Goal: Information Seeking & Learning: Learn about a topic

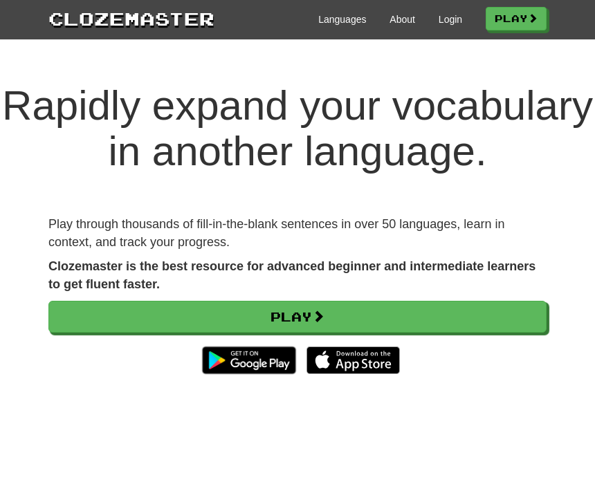
click at [440, 19] on link "Login" at bounding box center [451, 19] width 24 height 14
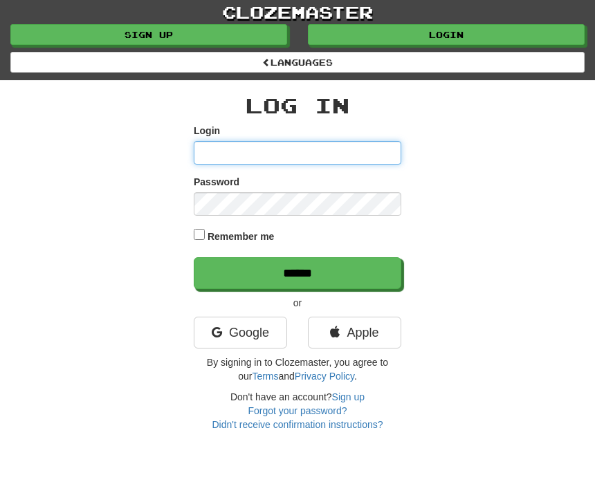
type input "****"
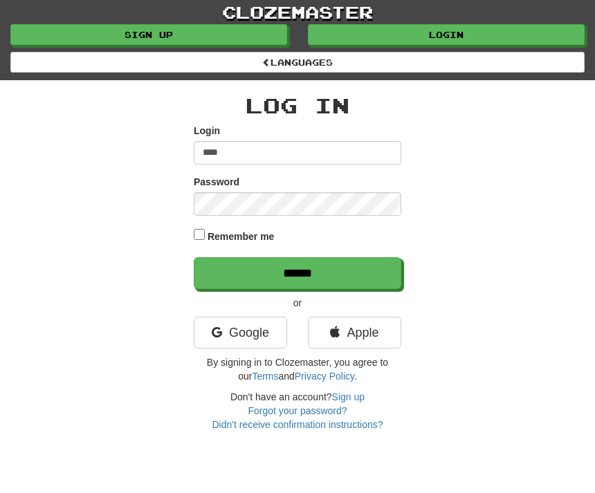
click at [298, 271] on input "******" at bounding box center [298, 273] width 208 height 32
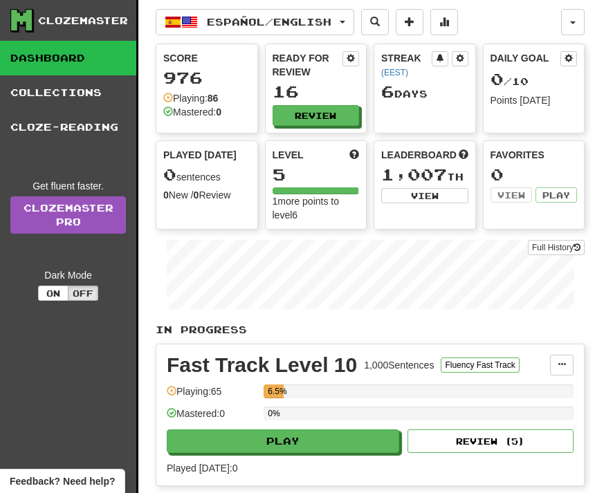
click at [307, 444] on button "Play" at bounding box center [283, 442] width 233 height 24
select select "**"
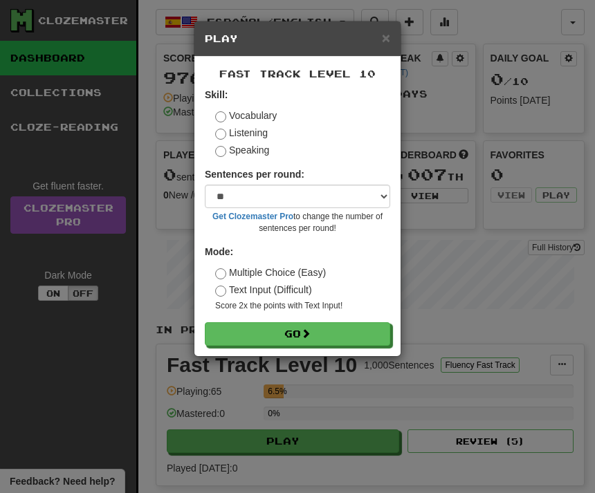
click at [224, 129] on label "Listening" at bounding box center [241, 133] width 53 height 14
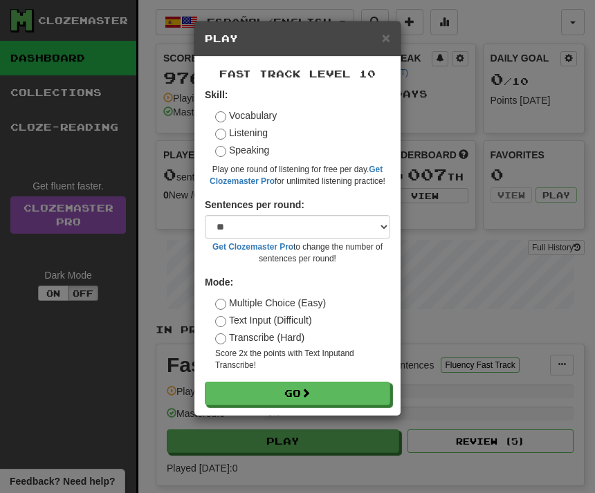
click at [341, 390] on button "Go" at bounding box center [297, 394] width 185 height 24
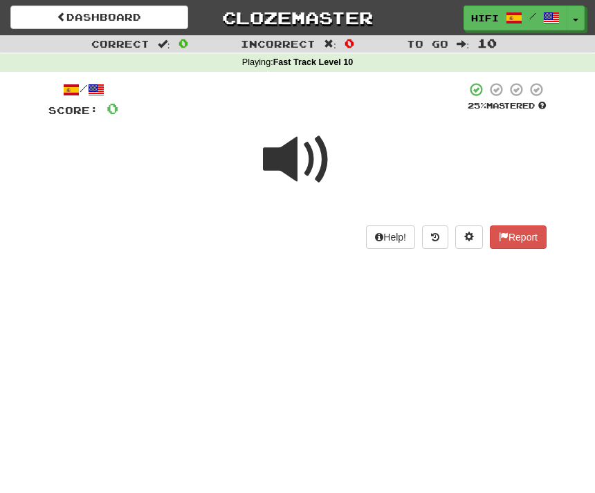
click at [580, 17] on button "Toggle Dropdown" at bounding box center [576, 18] width 18 height 25
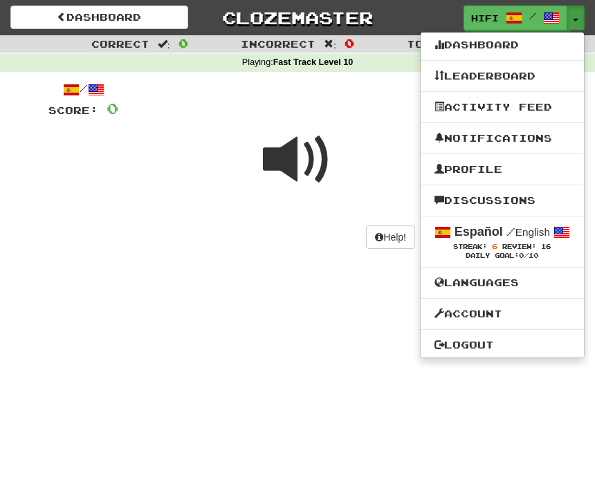
click at [563, 232] on span at bounding box center [562, 232] width 17 height 17
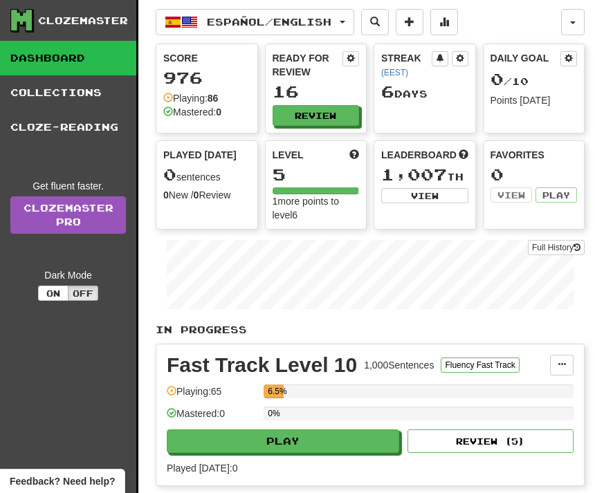
click at [345, 17] on button "Español / English" at bounding box center [255, 22] width 199 height 26
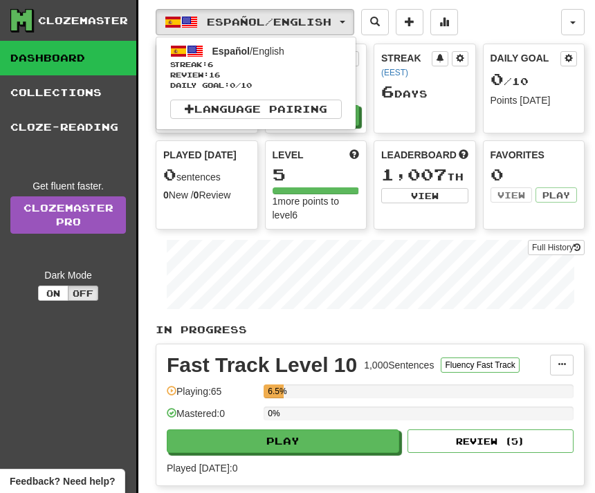
click at [301, 104] on link "Language Pairing" at bounding box center [256, 109] width 172 height 19
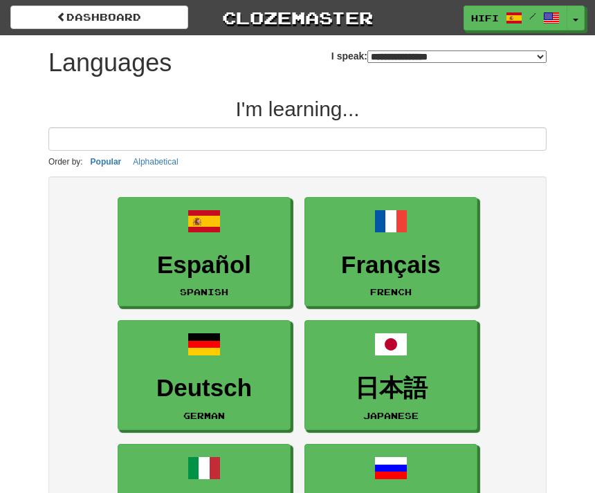
select select "*******"
click at [99, 15] on link "dashboard" at bounding box center [99, 18] width 178 height 24
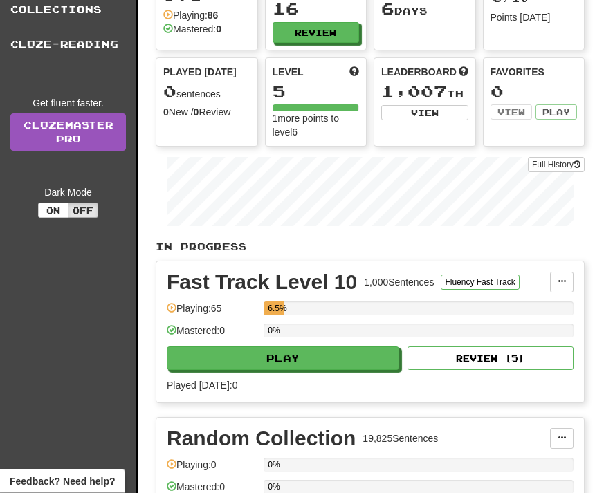
click at [299, 358] on button "Play" at bounding box center [283, 359] width 233 height 24
select select "**"
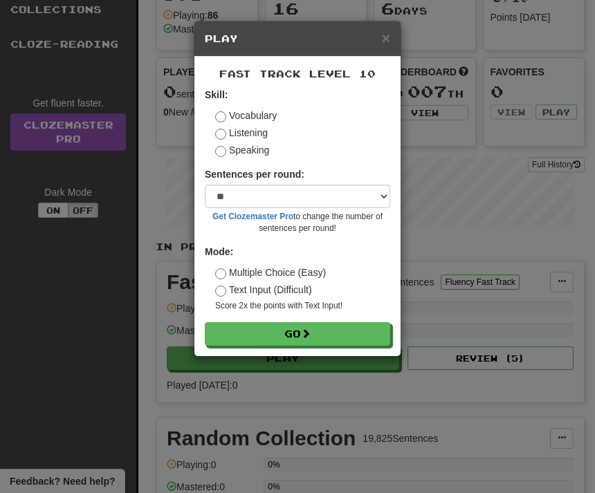
click at [264, 131] on label "Listening" at bounding box center [241, 133] width 53 height 14
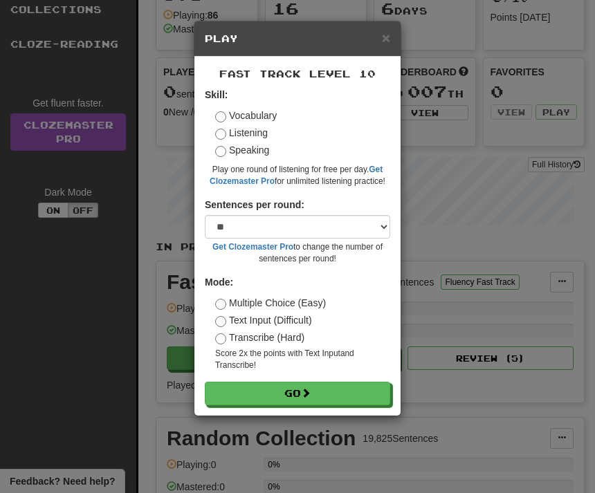
click at [307, 397] on button "Go" at bounding box center [297, 394] width 185 height 24
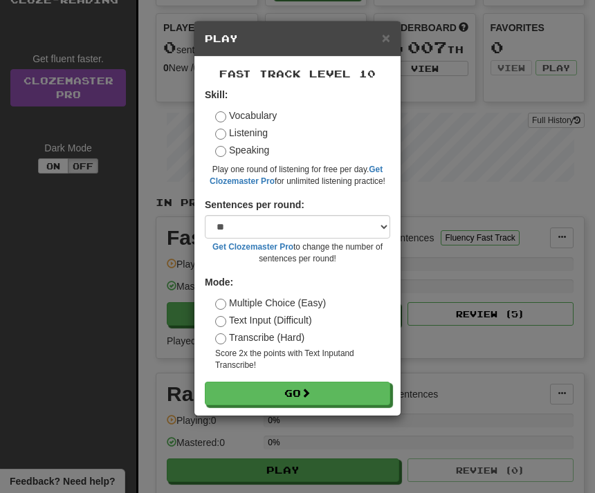
click at [388, 37] on span "×" at bounding box center [386, 38] width 8 height 16
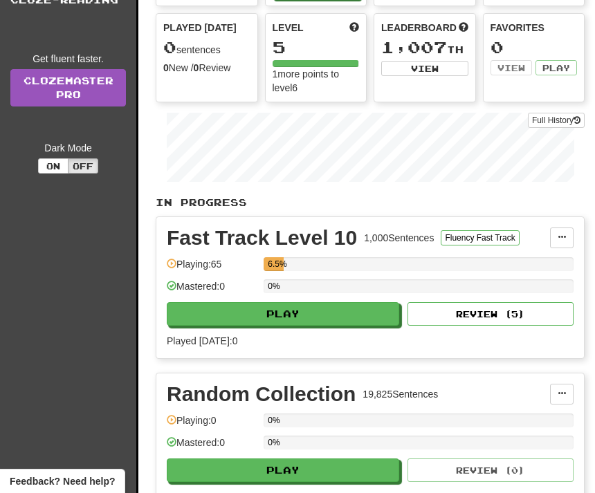
click at [527, 311] on button "Review ( 5 )" at bounding box center [491, 314] width 166 height 24
select select "**"
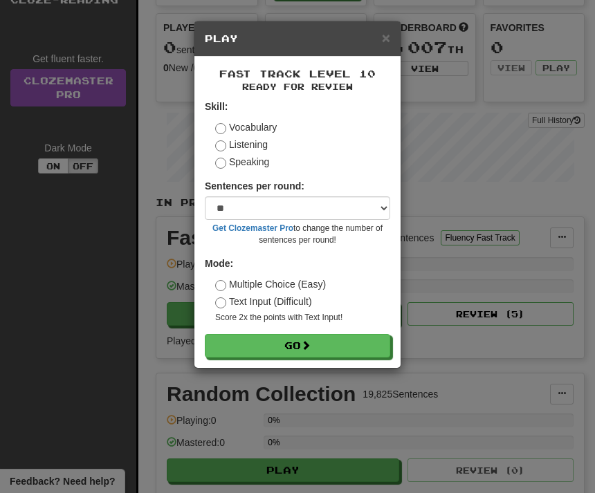
click at [351, 344] on button "Go" at bounding box center [297, 346] width 185 height 24
click at [388, 33] on span "×" at bounding box center [386, 38] width 8 height 16
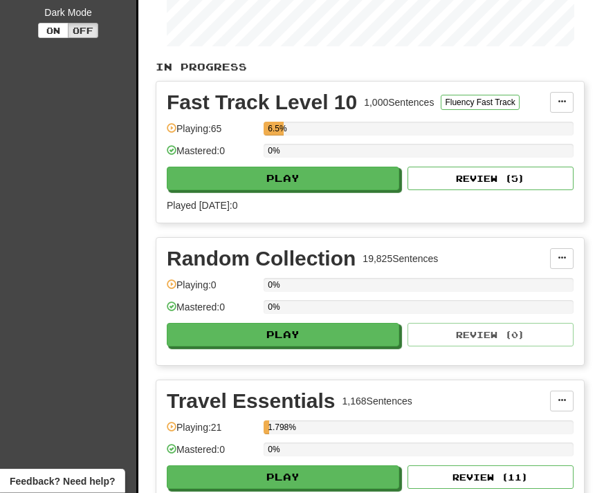
scroll to position [264, 0]
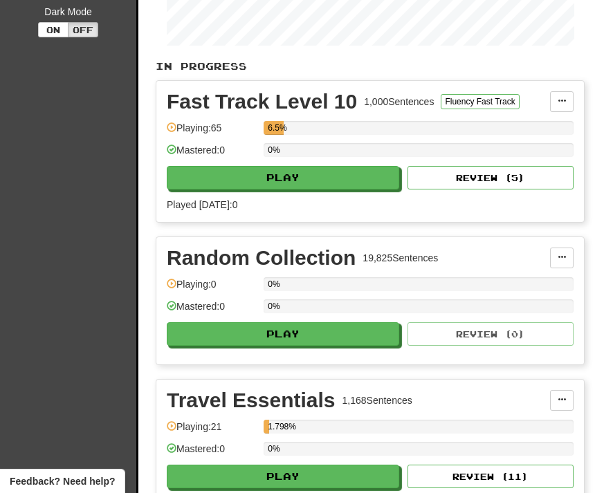
click at [323, 338] on button "Play" at bounding box center [283, 335] width 233 height 24
select select "**"
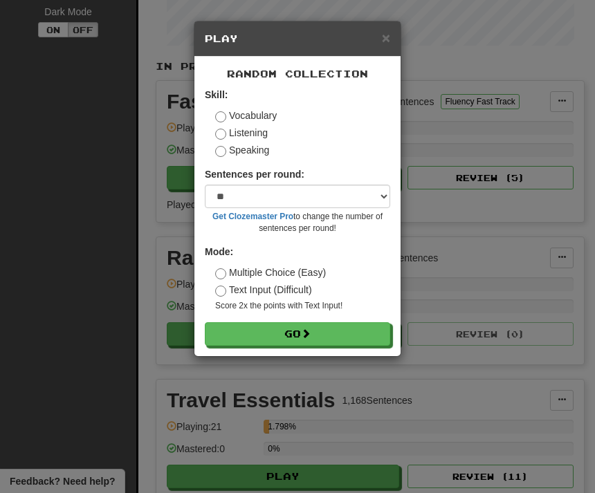
click at [327, 330] on button "Go" at bounding box center [297, 335] width 185 height 24
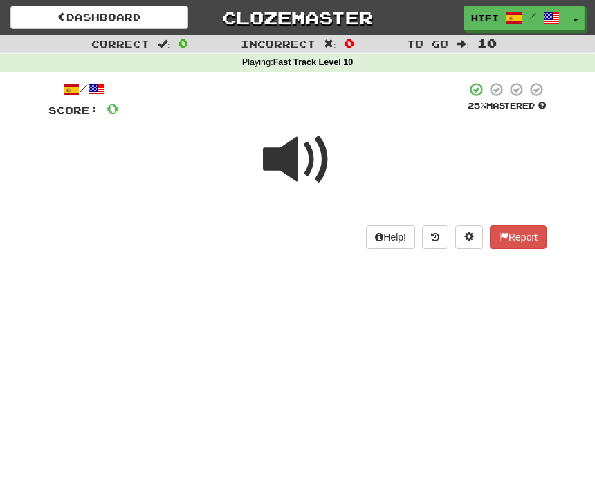
click at [300, 154] on span at bounding box center [297, 159] width 69 height 69
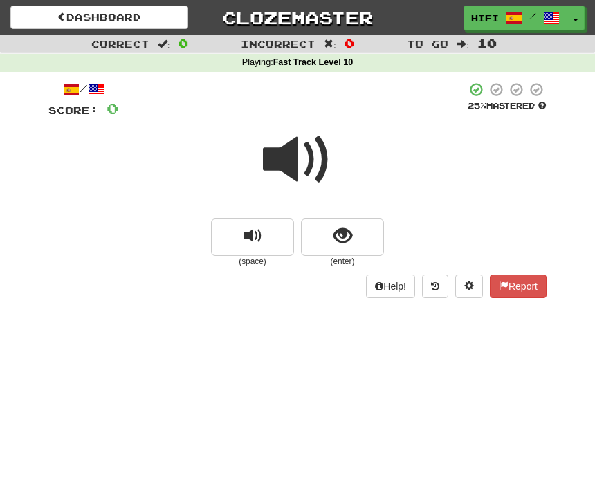
click at [358, 235] on button "show sentence" at bounding box center [342, 237] width 83 height 37
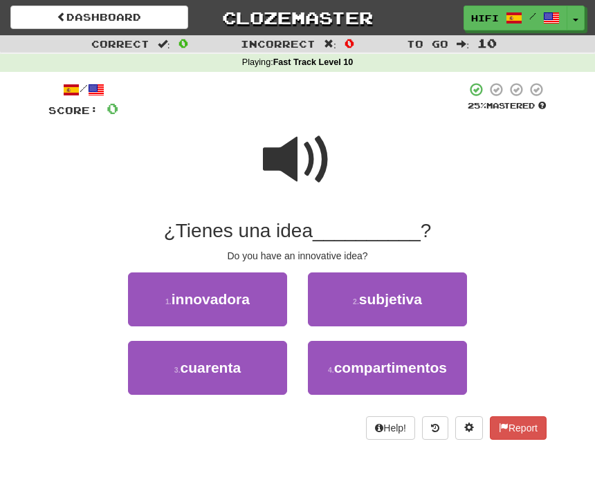
click at [242, 291] on span "innovadora" at bounding box center [211, 299] width 78 height 16
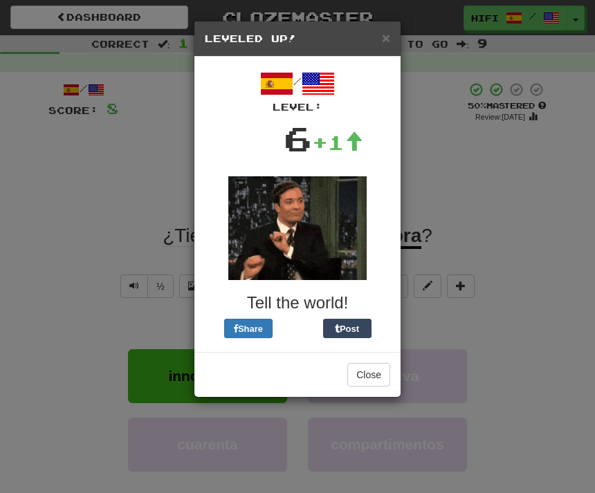
click at [388, 38] on span "×" at bounding box center [386, 38] width 8 height 16
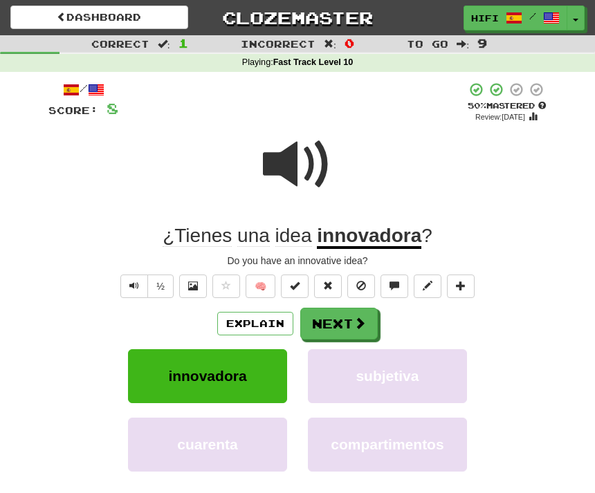
click at [355, 320] on span at bounding box center [360, 323] width 12 height 12
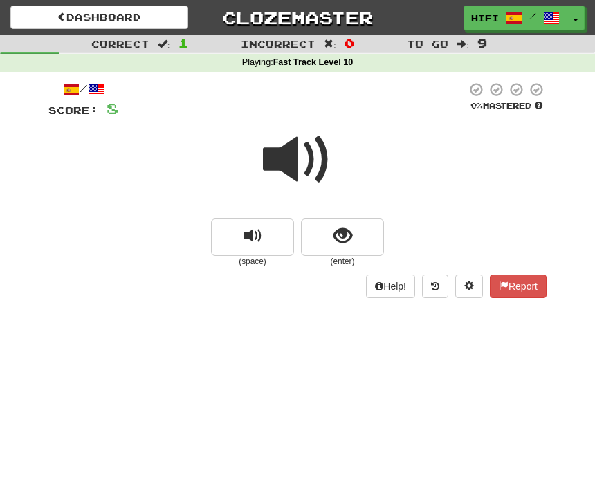
click at [298, 154] on span at bounding box center [297, 159] width 69 height 69
click at [350, 233] on span "show sentence" at bounding box center [343, 236] width 19 height 19
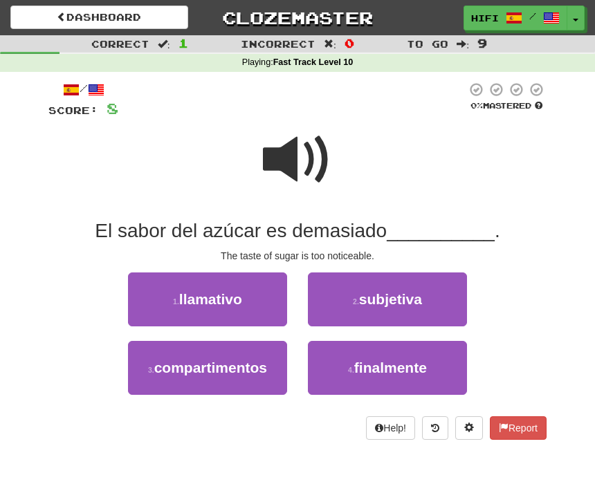
click at [309, 167] on span at bounding box center [297, 159] width 69 height 69
click at [262, 297] on button "1 . llamativo" at bounding box center [207, 300] width 159 height 54
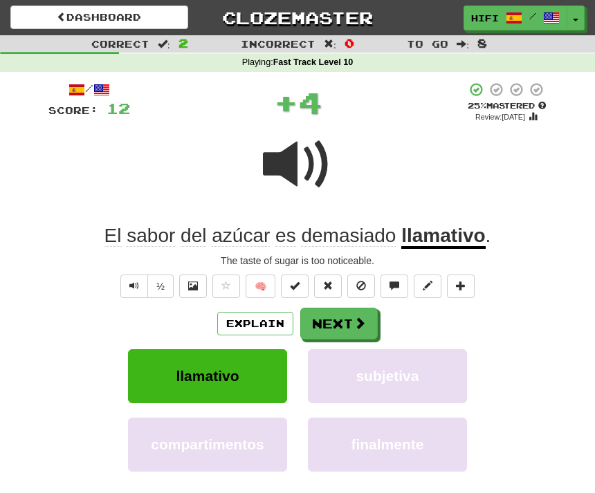
click at [348, 320] on button "Next" at bounding box center [339, 324] width 78 height 32
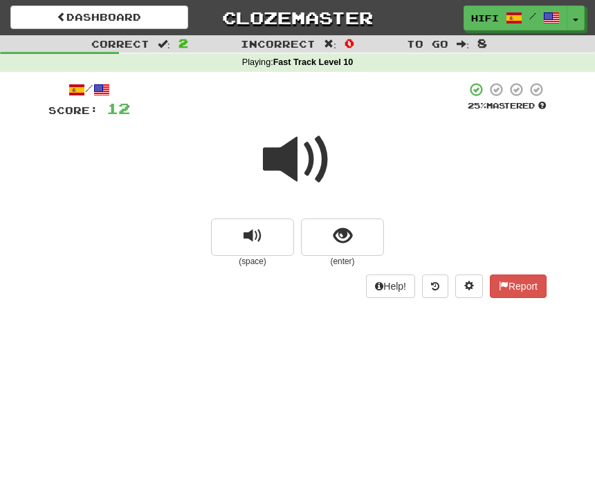
click at [352, 232] on span "show sentence" at bounding box center [343, 236] width 19 height 19
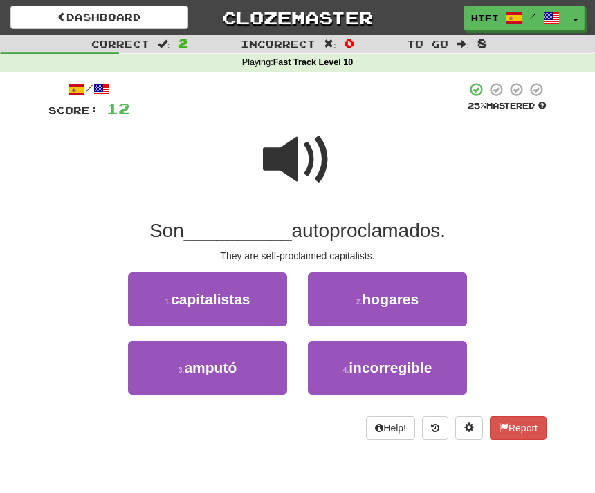
click at [261, 293] on button "1 . capitalistas" at bounding box center [207, 300] width 159 height 54
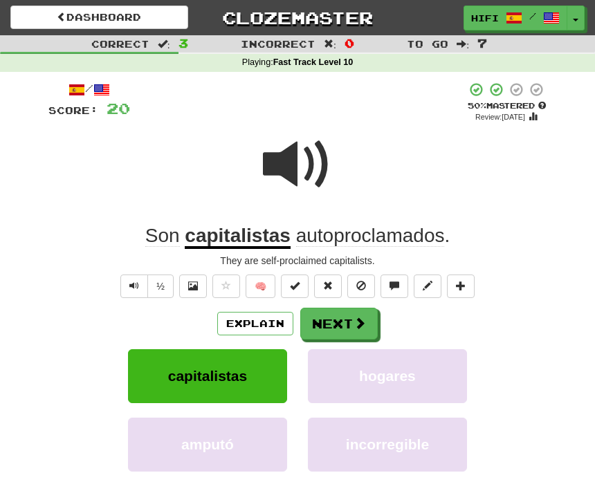
click at [352, 314] on button "Next" at bounding box center [339, 324] width 78 height 32
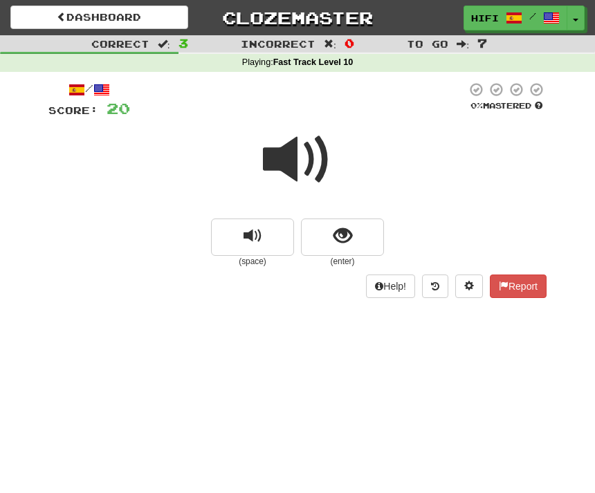
click at [298, 159] on span at bounding box center [297, 159] width 69 height 69
click at [350, 236] on span "show sentence" at bounding box center [343, 236] width 19 height 19
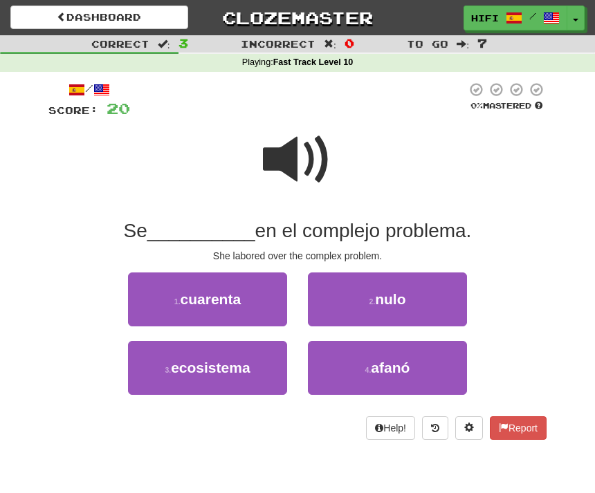
click at [306, 158] on span at bounding box center [297, 159] width 69 height 69
click at [401, 363] on span "afanó" at bounding box center [390, 368] width 39 height 16
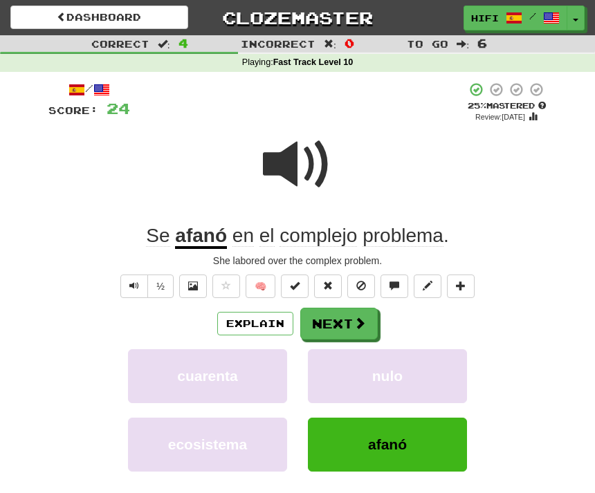
click at [343, 327] on button "Next" at bounding box center [339, 324] width 78 height 32
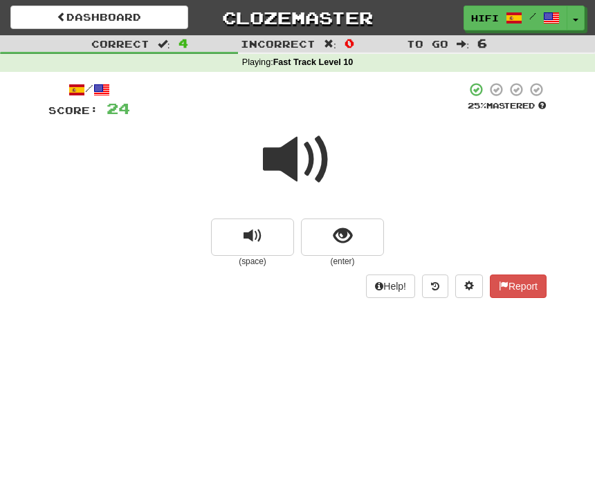
click at [312, 159] on span at bounding box center [297, 159] width 69 height 69
click at [282, 158] on span at bounding box center [297, 159] width 69 height 69
click at [309, 158] on span at bounding box center [297, 159] width 69 height 69
click at [309, 165] on span at bounding box center [297, 159] width 69 height 69
click at [354, 241] on button "show sentence" at bounding box center [342, 237] width 83 height 37
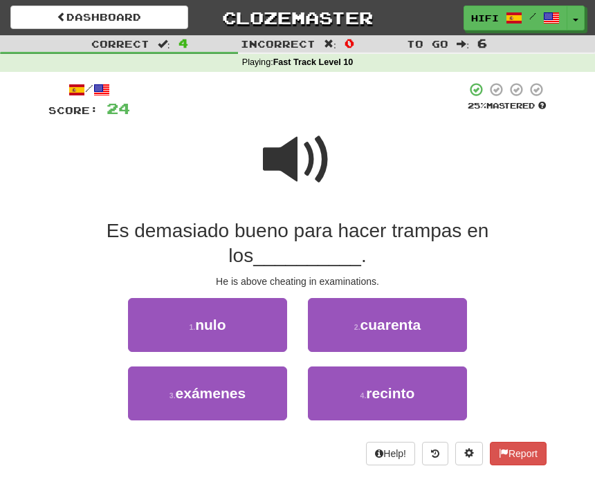
click at [239, 391] on span "exámenes" at bounding box center [211, 394] width 71 height 16
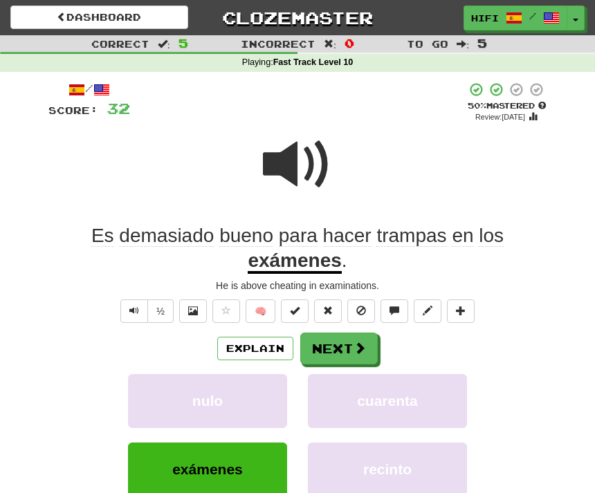
click at [343, 343] on button "Next" at bounding box center [339, 349] width 78 height 32
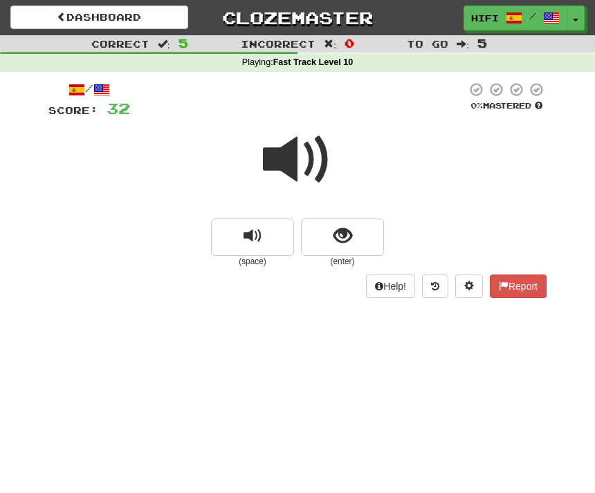
click at [353, 240] on button "show sentence" at bounding box center [342, 237] width 83 height 37
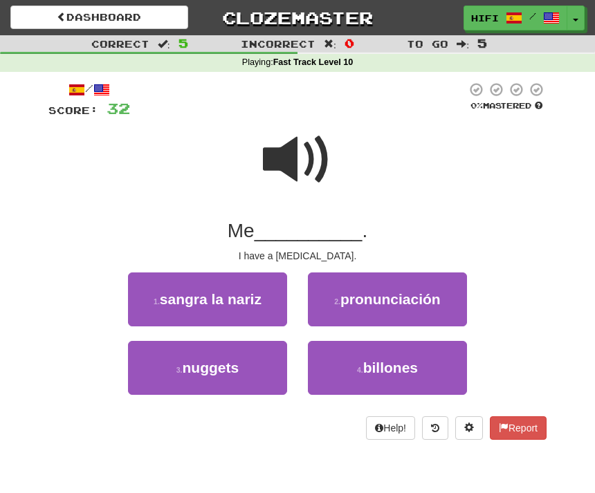
click at [240, 302] on span "sangra la nariz" at bounding box center [211, 299] width 102 height 16
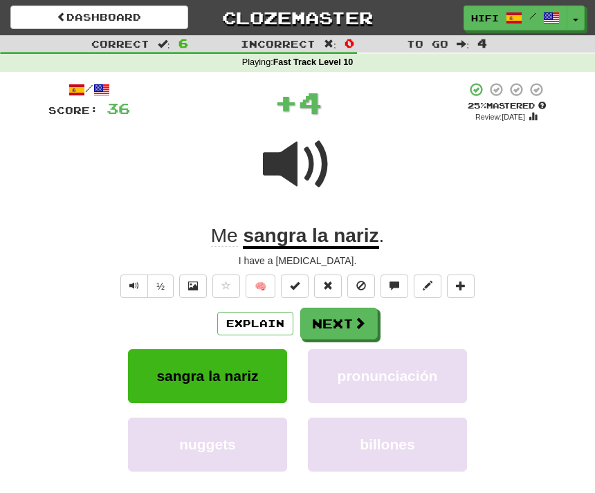
click at [356, 328] on span at bounding box center [360, 323] width 12 height 12
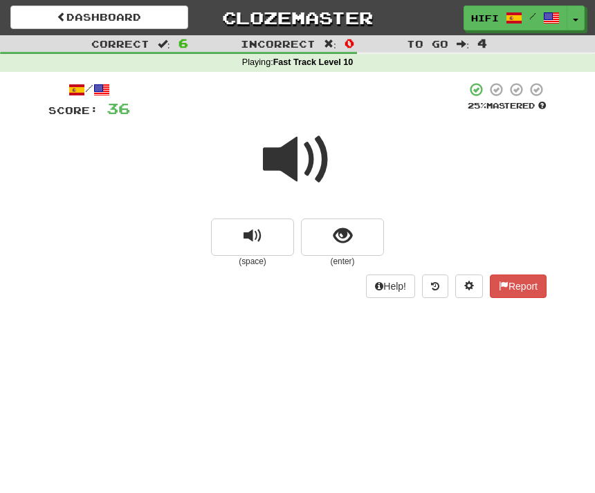
click at [356, 234] on button "show sentence" at bounding box center [342, 237] width 83 height 37
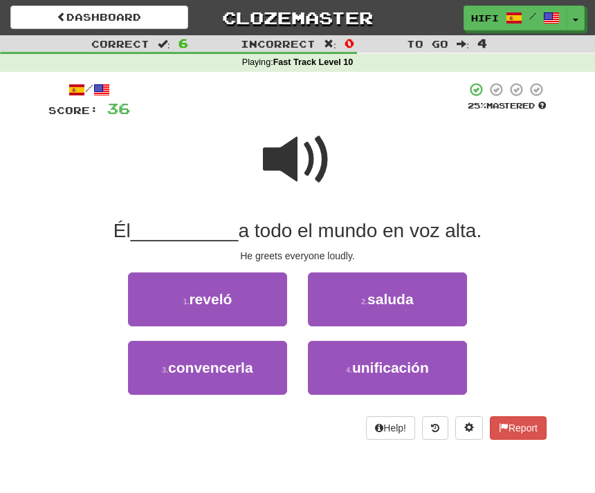
click at [425, 297] on button "2 . saluda" at bounding box center [387, 300] width 159 height 54
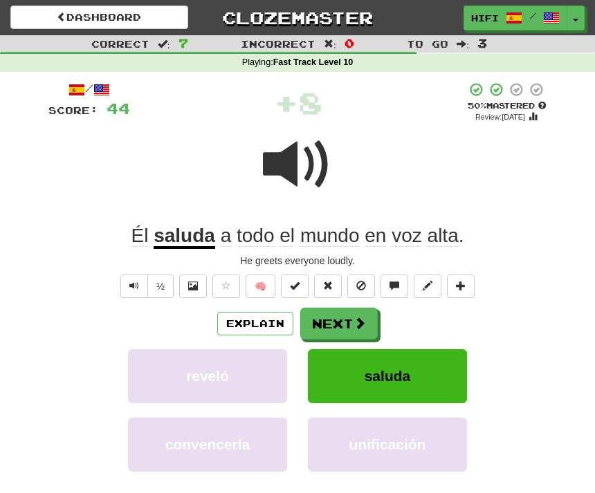
click at [354, 324] on span at bounding box center [360, 323] width 12 height 12
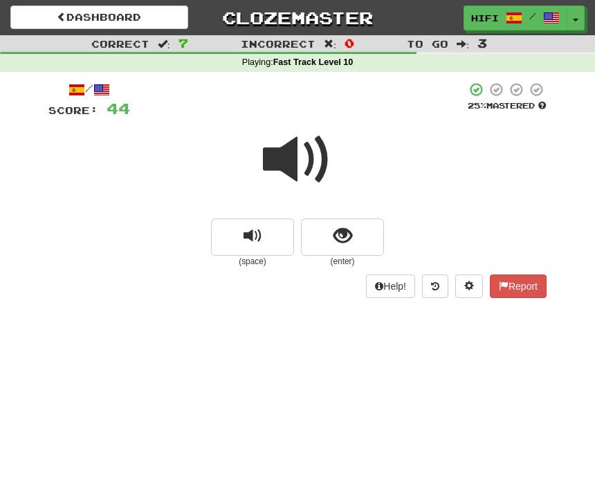
click at [347, 237] on span "show sentence" at bounding box center [343, 236] width 19 height 19
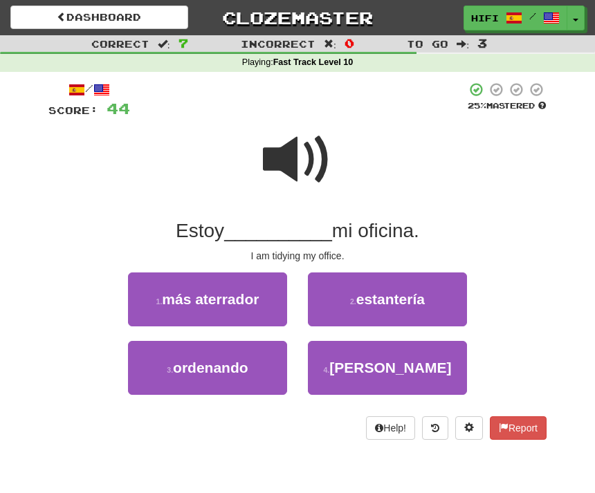
click at [242, 368] on span "ordenando" at bounding box center [210, 368] width 75 height 16
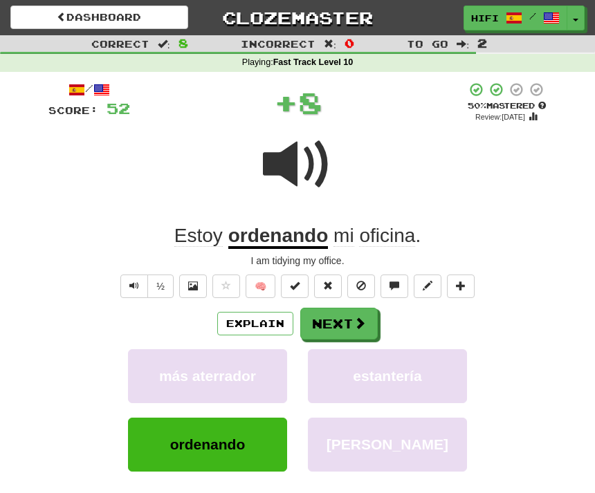
click at [352, 320] on button "Next" at bounding box center [339, 324] width 78 height 32
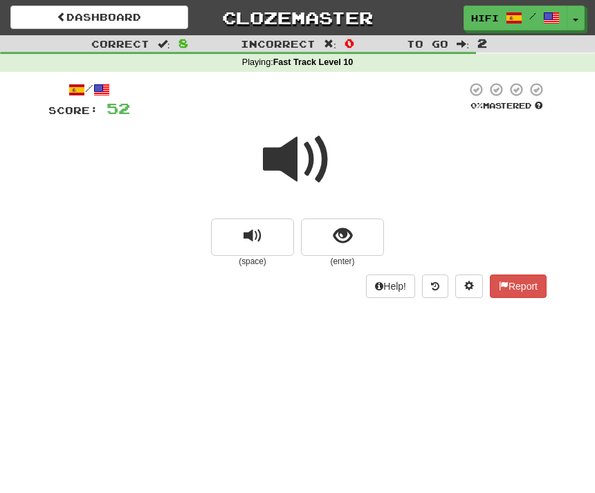
click at [300, 160] on span at bounding box center [297, 159] width 69 height 69
click at [347, 237] on span "show sentence" at bounding box center [343, 236] width 19 height 19
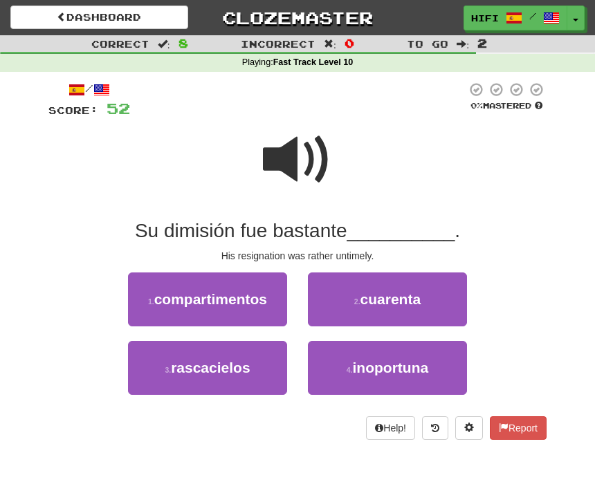
click at [405, 363] on span "inoportuna" at bounding box center [391, 368] width 76 height 16
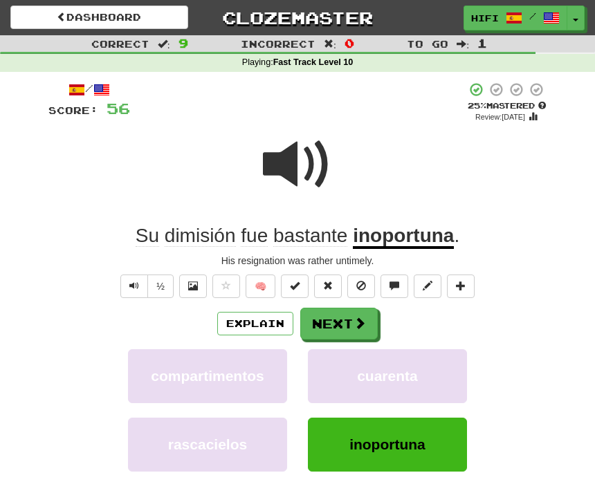
click at [349, 325] on button "Next" at bounding box center [339, 324] width 78 height 32
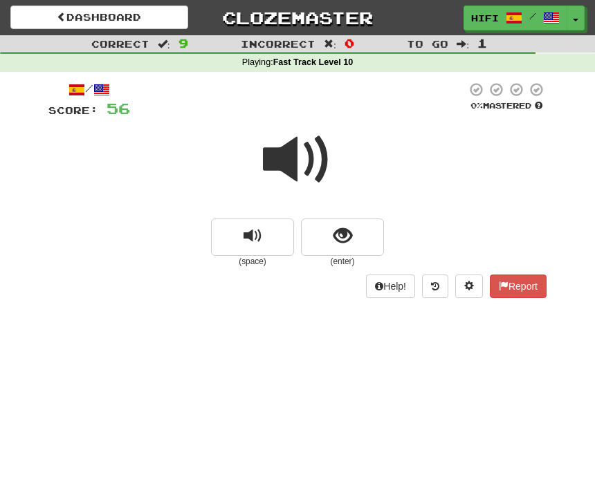
click at [283, 161] on span at bounding box center [297, 159] width 69 height 69
click at [353, 244] on button "show sentence" at bounding box center [342, 237] width 83 height 37
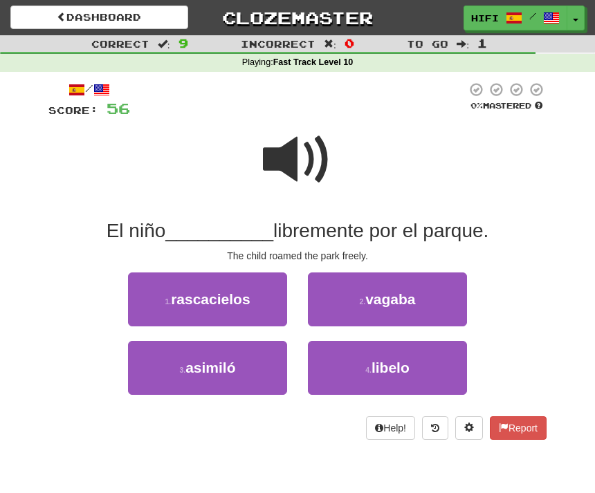
click at [406, 294] on span "vagaba" at bounding box center [390, 299] width 50 height 16
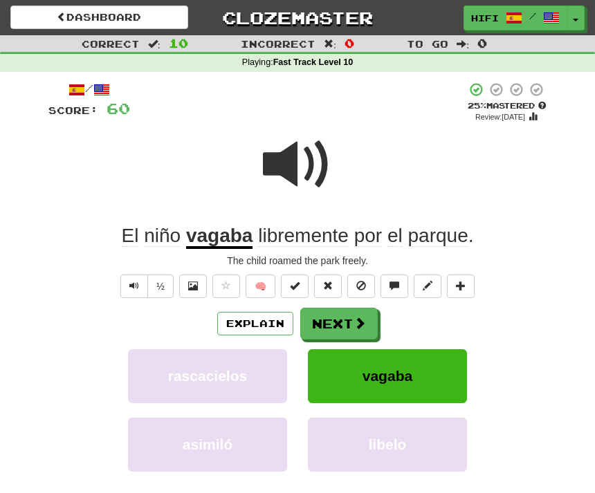
click at [345, 324] on button "Next" at bounding box center [339, 324] width 78 height 32
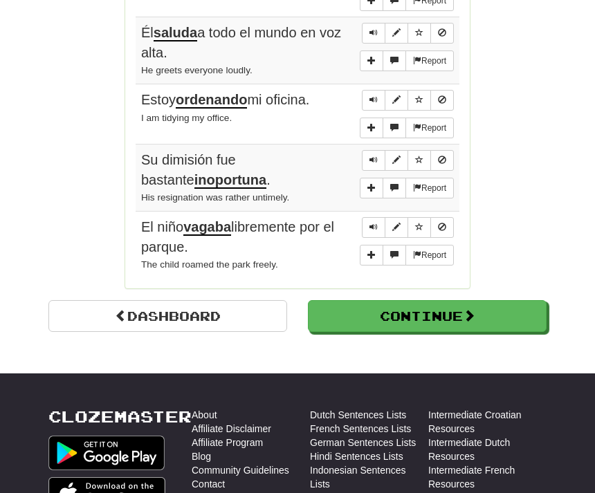
scroll to position [1276, 0]
click at [460, 303] on button "Continue" at bounding box center [427, 316] width 239 height 32
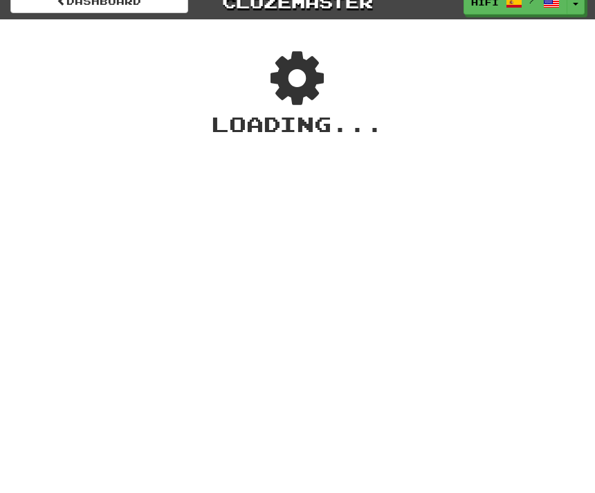
scroll to position [0, 0]
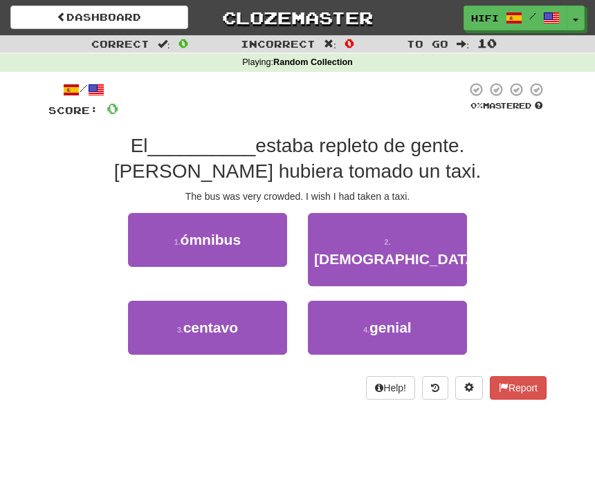
click at [235, 237] on span "ómnibus" at bounding box center [211, 240] width 61 height 16
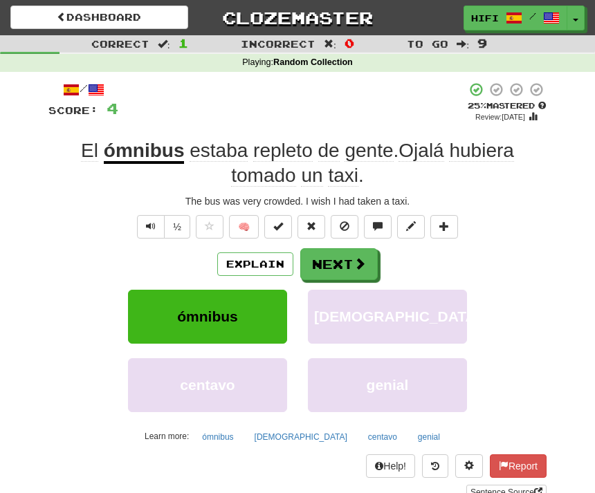
click at [350, 261] on button "Next" at bounding box center [339, 264] width 78 height 32
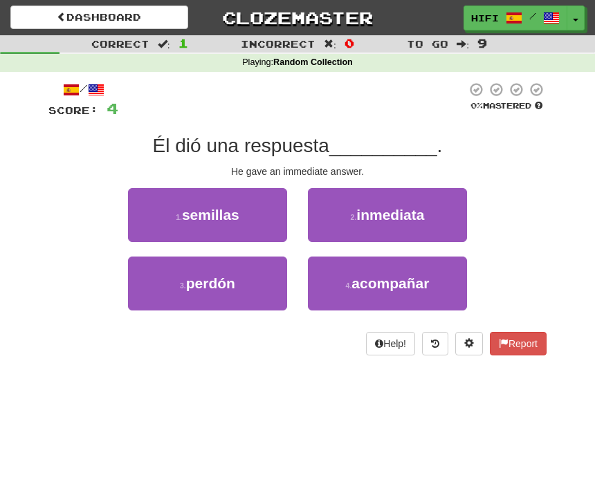
click at [407, 212] on span "inmediata" at bounding box center [390, 215] width 68 height 16
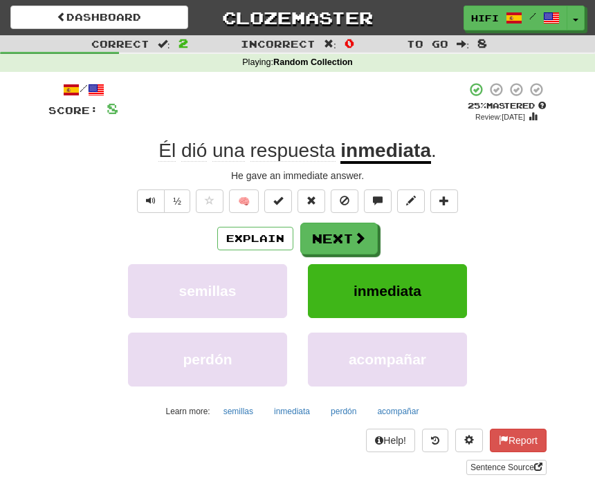
click at [363, 237] on span at bounding box center [360, 238] width 12 height 12
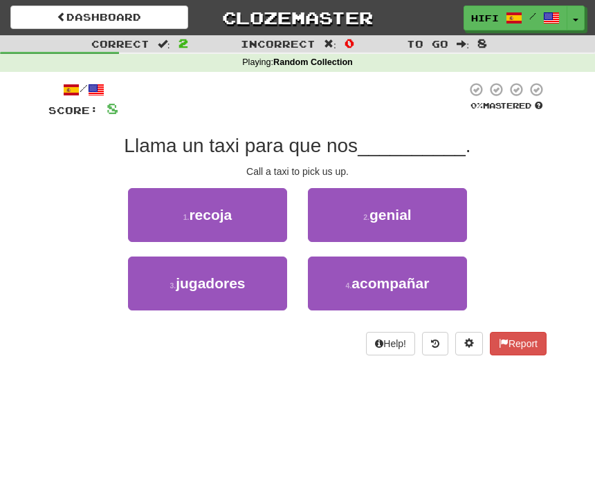
click at [242, 217] on button "1 . recoja" at bounding box center [207, 215] width 159 height 54
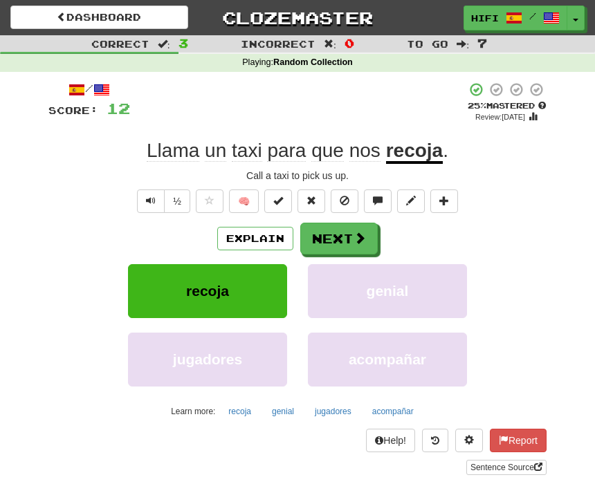
click at [351, 237] on button "Next" at bounding box center [339, 239] width 78 height 32
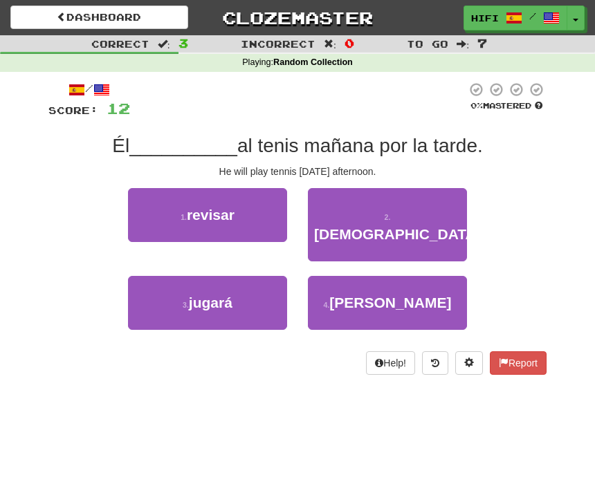
click at [242, 286] on button "3 . jugará" at bounding box center [207, 303] width 159 height 54
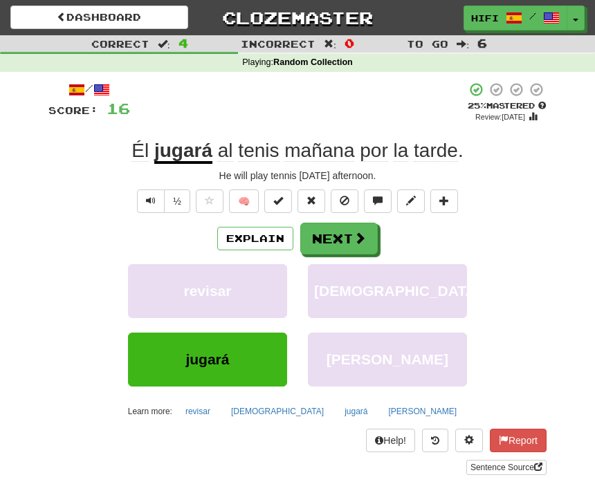
click at [363, 233] on span at bounding box center [360, 238] width 12 height 12
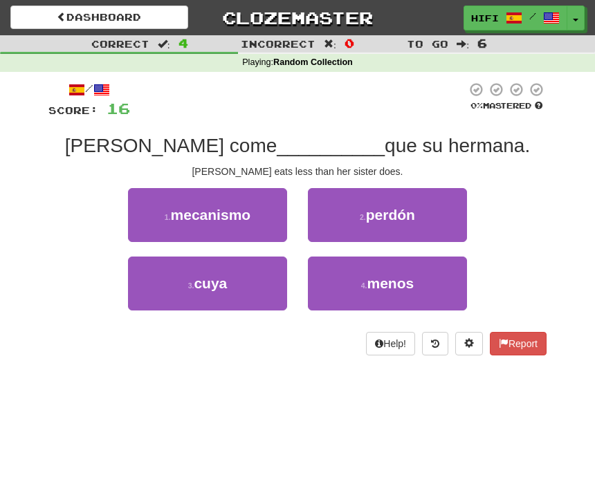
click at [409, 285] on span "menos" at bounding box center [391, 283] width 47 height 16
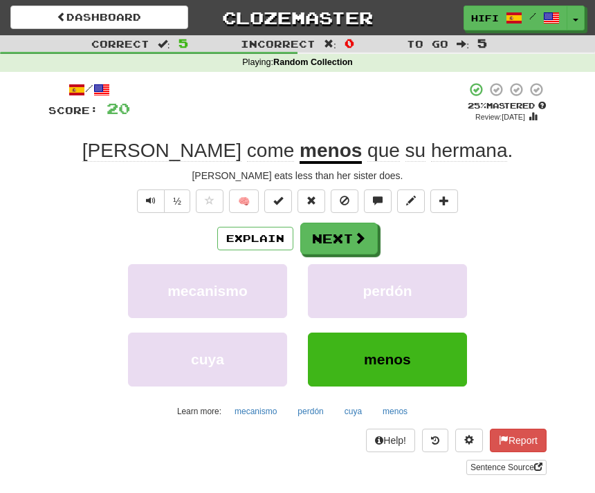
click at [356, 237] on span at bounding box center [360, 238] width 12 height 12
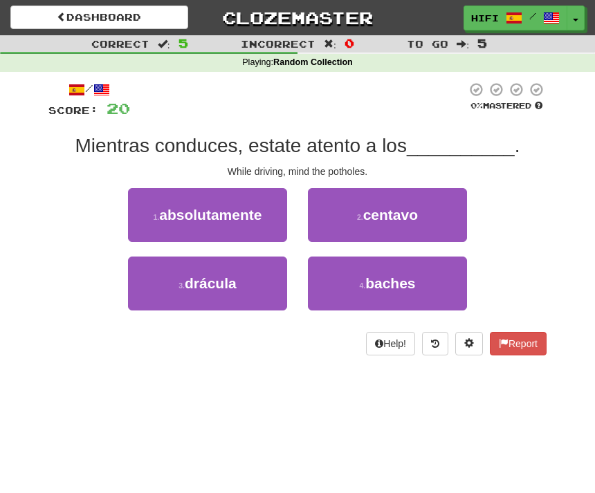
click at [419, 282] on button "4 . baches" at bounding box center [387, 284] width 159 height 54
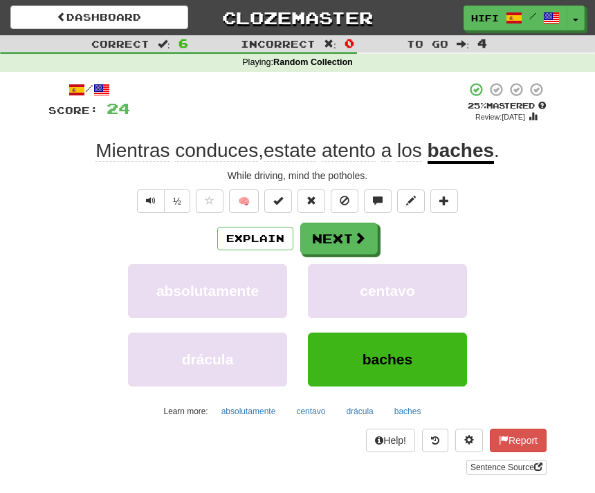
click at [354, 243] on span at bounding box center [360, 238] width 12 height 12
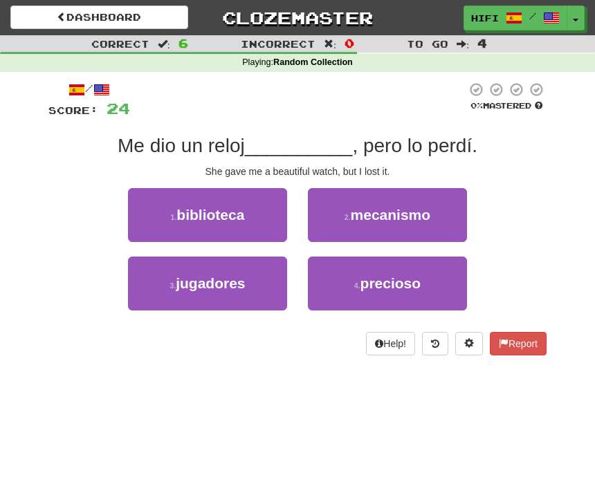
click at [410, 288] on span "precioso" at bounding box center [391, 283] width 61 height 16
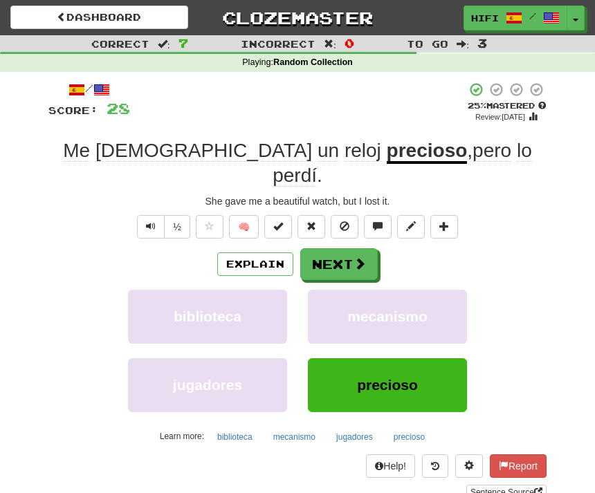
click at [348, 248] on button "Next" at bounding box center [339, 264] width 78 height 32
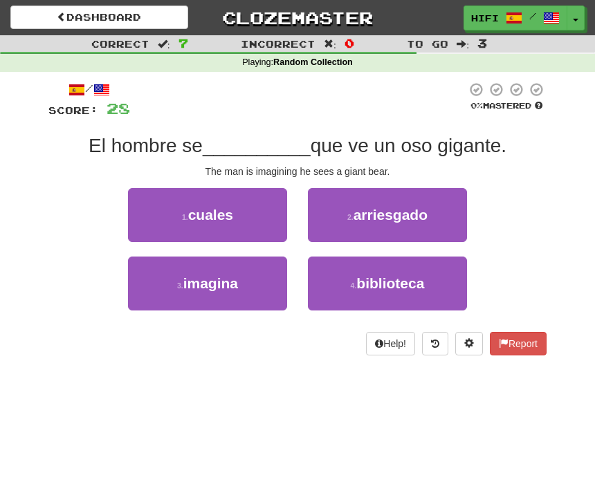
click at [223, 281] on span "imagina" at bounding box center [210, 283] width 55 height 16
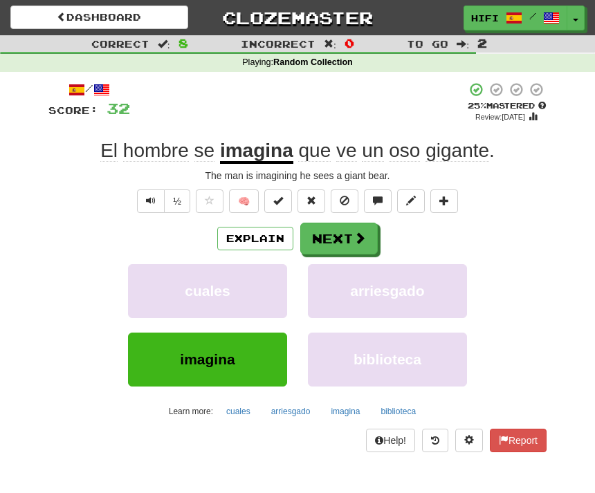
click at [351, 234] on button "Next" at bounding box center [339, 239] width 78 height 32
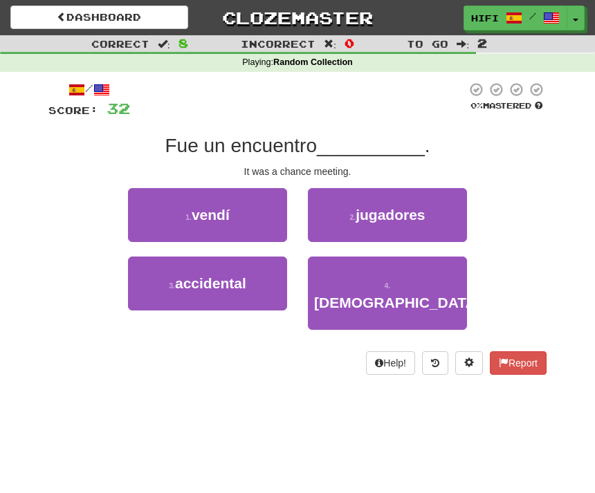
click at [224, 285] on span "accidental" at bounding box center [210, 283] width 71 height 16
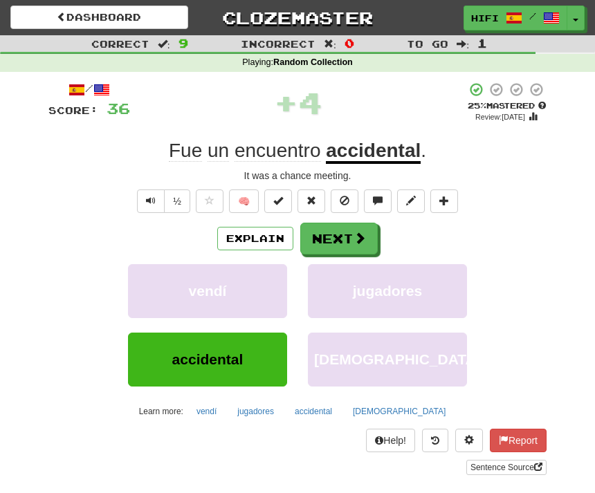
click at [349, 239] on button "Next" at bounding box center [339, 239] width 78 height 32
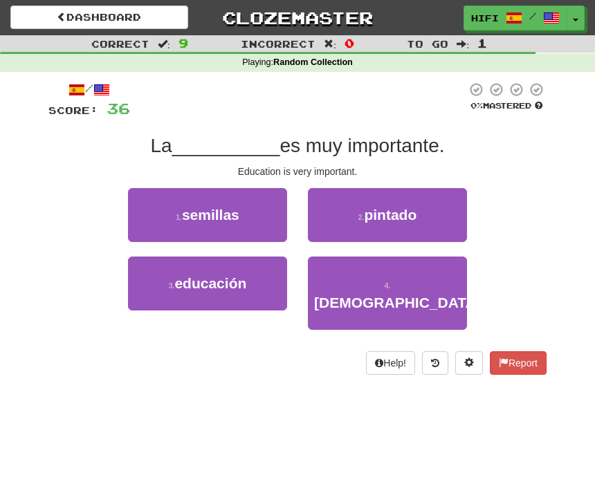
click at [219, 291] on button "3 . educación" at bounding box center [207, 284] width 159 height 54
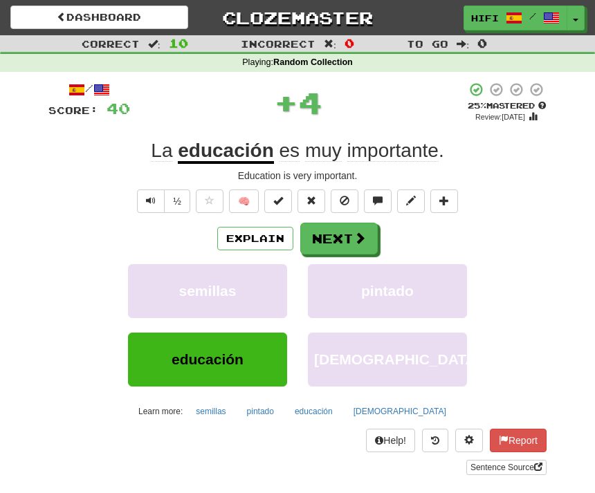
click at [356, 235] on span at bounding box center [360, 238] width 12 height 12
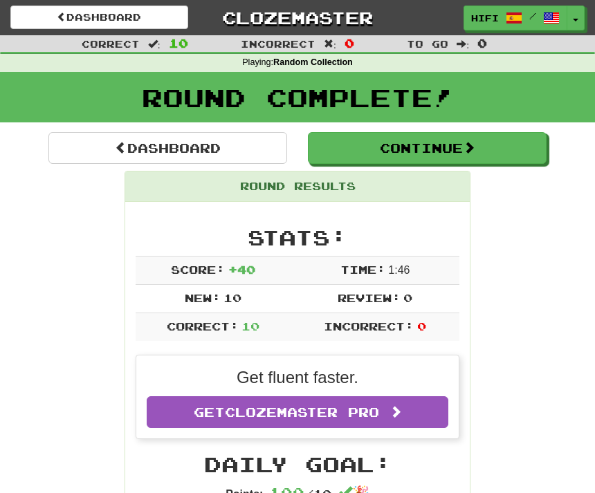
click at [218, 147] on link "Dashboard" at bounding box center [167, 148] width 239 height 32
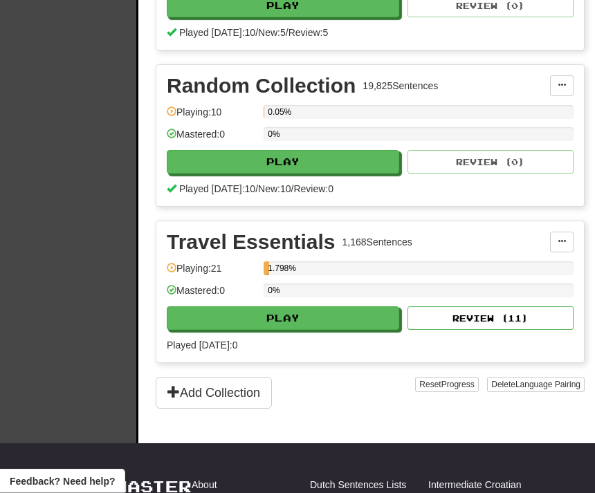
scroll to position [436, 0]
click at [493, 311] on button "Review ( 11 )" at bounding box center [491, 319] width 166 height 24
select select "**"
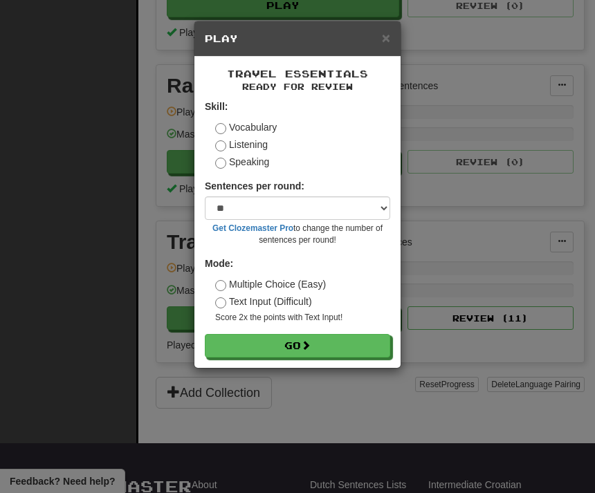
click at [308, 341] on span at bounding box center [306, 346] width 10 height 10
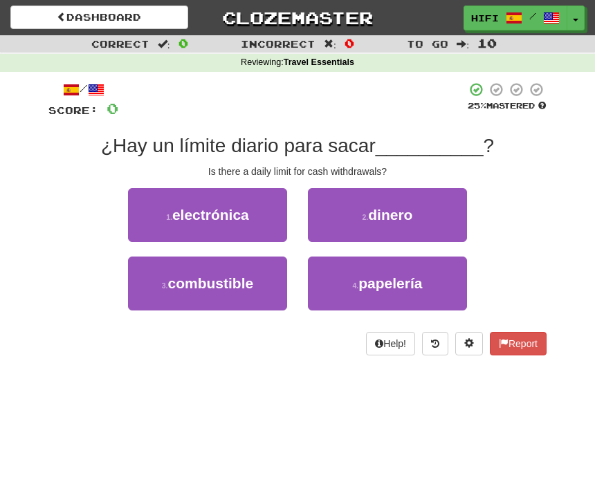
click at [423, 212] on button "2 . dinero" at bounding box center [387, 215] width 159 height 54
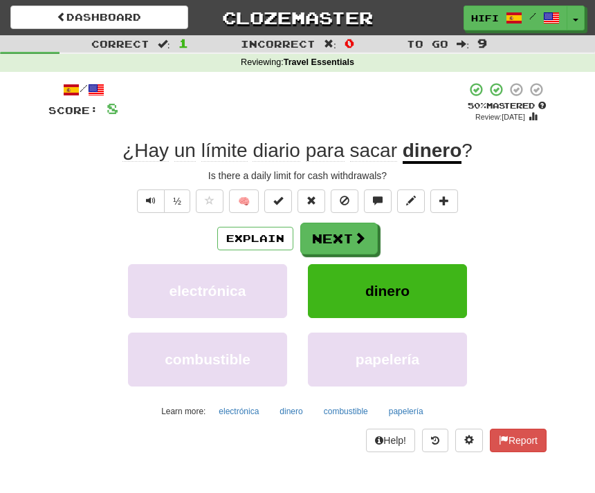
click at [363, 245] on button "Next" at bounding box center [339, 239] width 78 height 32
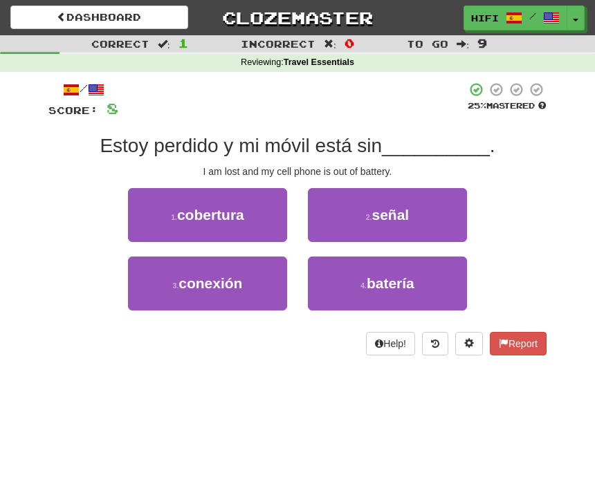
click at [422, 284] on button "4 . batería" at bounding box center [387, 284] width 159 height 54
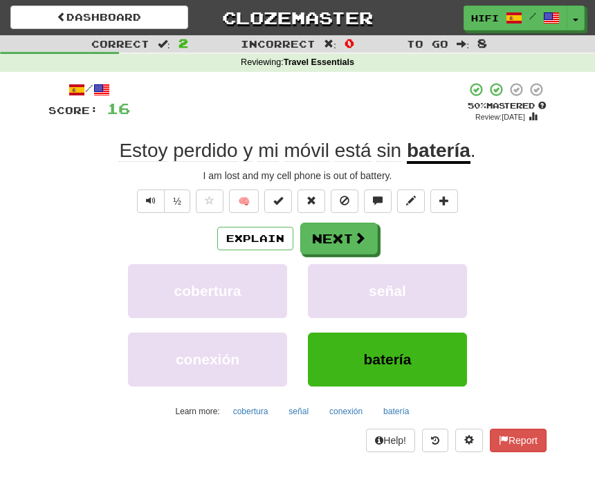
click at [352, 237] on button "Next" at bounding box center [339, 239] width 78 height 32
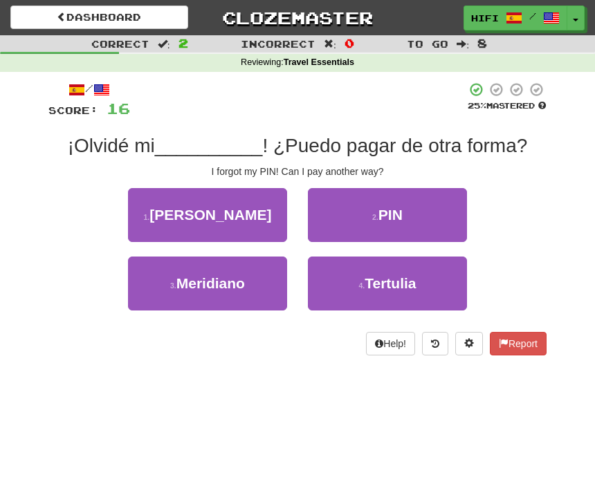
click at [425, 225] on button "2 . PIN" at bounding box center [387, 215] width 159 height 54
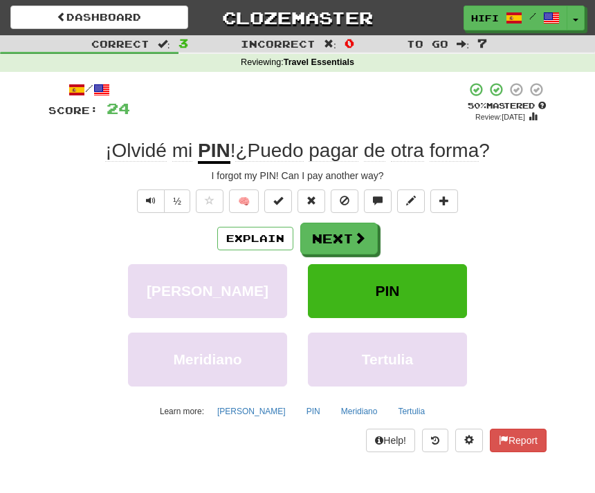
click at [348, 240] on button "Next" at bounding box center [339, 239] width 78 height 32
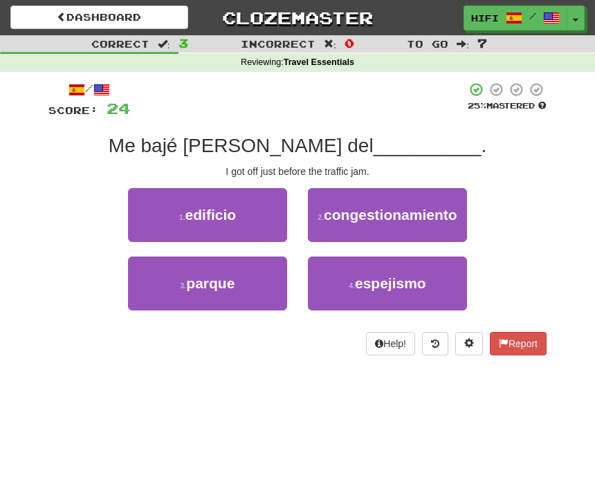
click at [444, 215] on span "congestionamiento" at bounding box center [391, 215] width 134 height 16
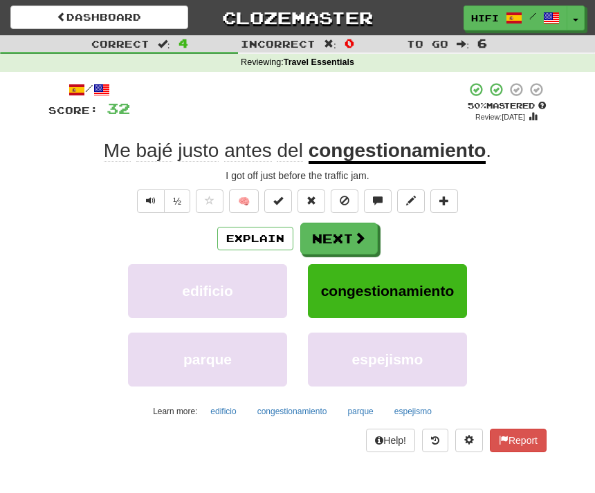
click at [357, 239] on span at bounding box center [360, 238] width 12 height 12
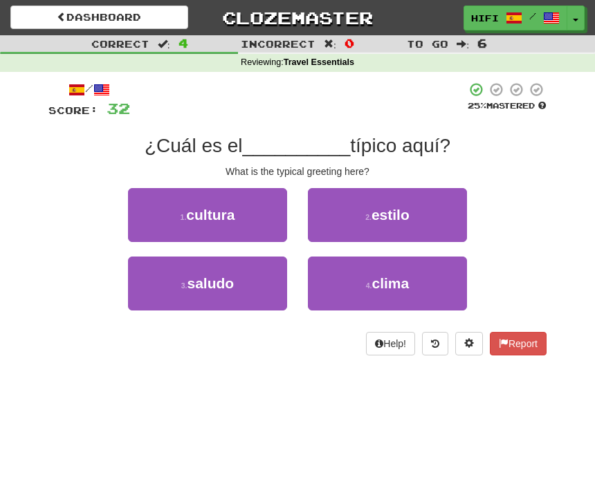
click at [226, 285] on span "saludo" at bounding box center [211, 283] width 47 height 16
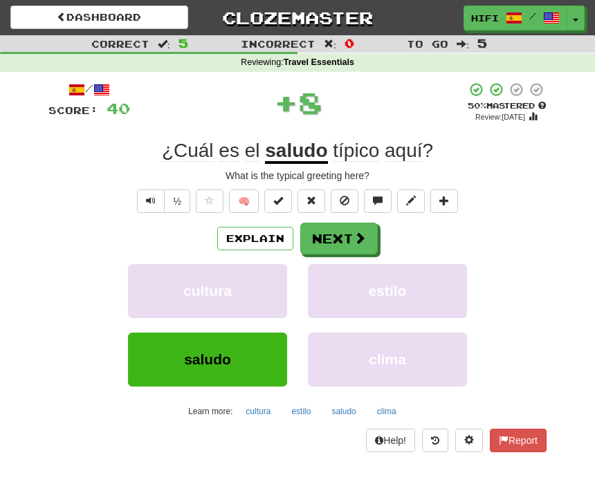
click at [346, 239] on button "Next" at bounding box center [339, 239] width 78 height 32
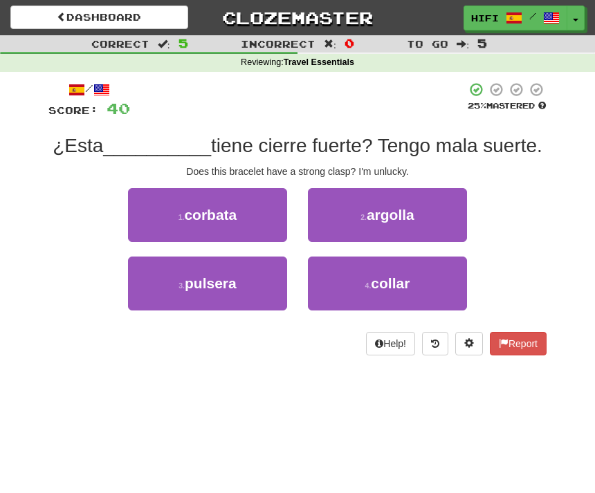
click at [240, 287] on button "3 . pulsera" at bounding box center [207, 284] width 159 height 54
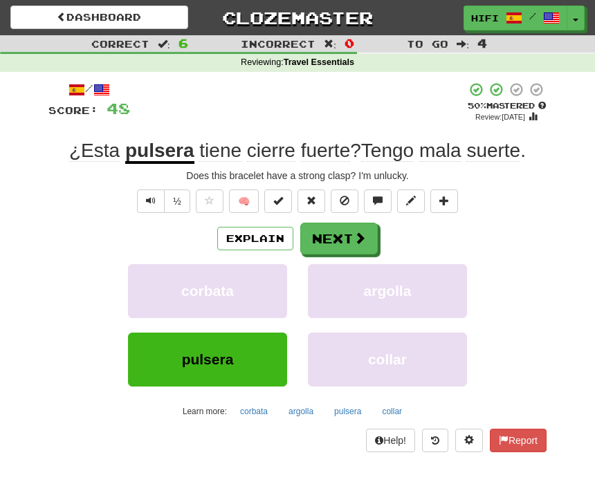
click at [354, 235] on span at bounding box center [360, 238] width 12 height 12
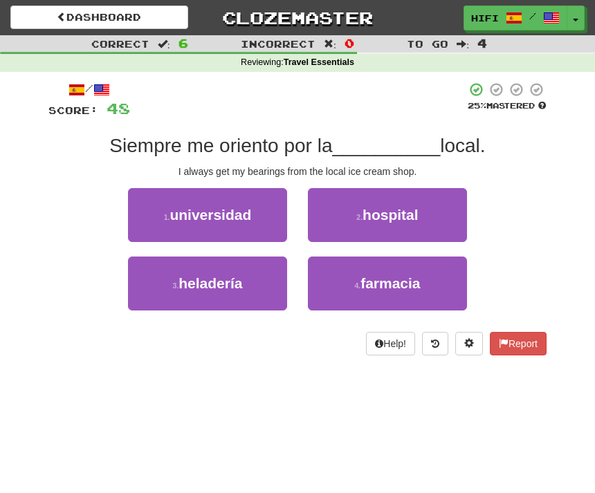
click at [241, 290] on span "heladería" at bounding box center [211, 283] width 64 height 16
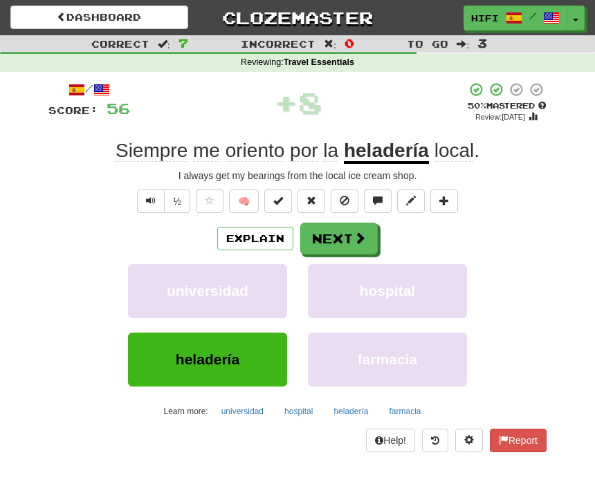
click at [350, 237] on button "Next" at bounding box center [339, 239] width 78 height 32
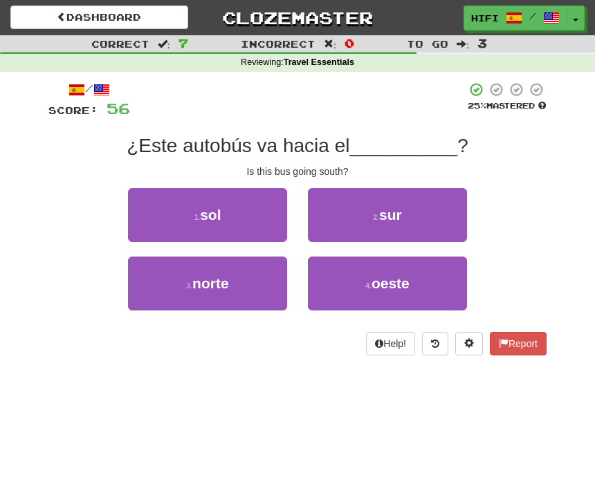
click at [411, 220] on button "2 . sur" at bounding box center [387, 215] width 159 height 54
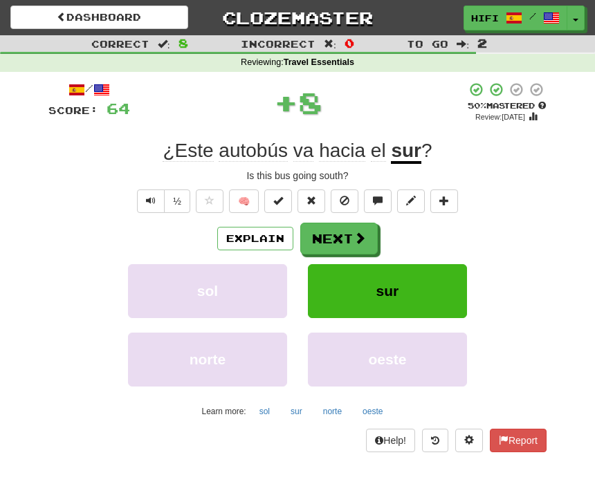
click at [358, 232] on span at bounding box center [360, 238] width 12 height 12
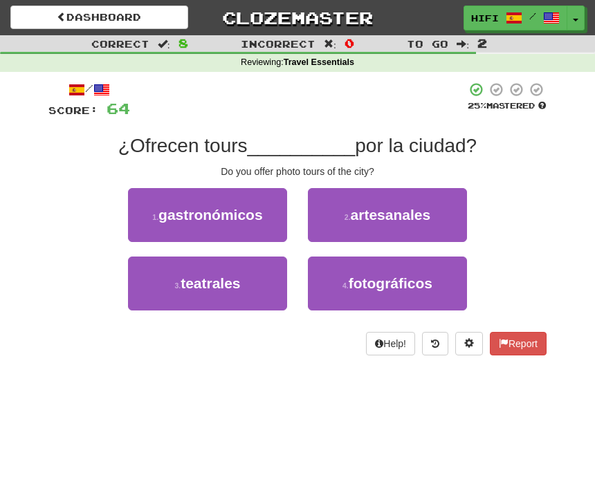
click at [411, 278] on span "fotográficos" at bounding box center [391, 283] width 84 height 16
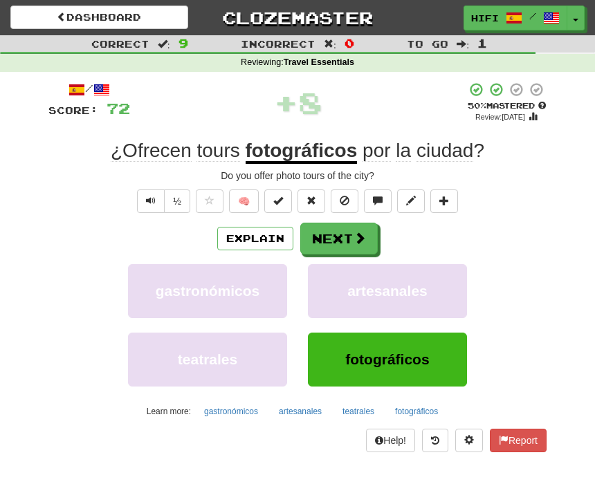
click at [359, 237] on span at bounding box center [360, 238] width 12 height 12
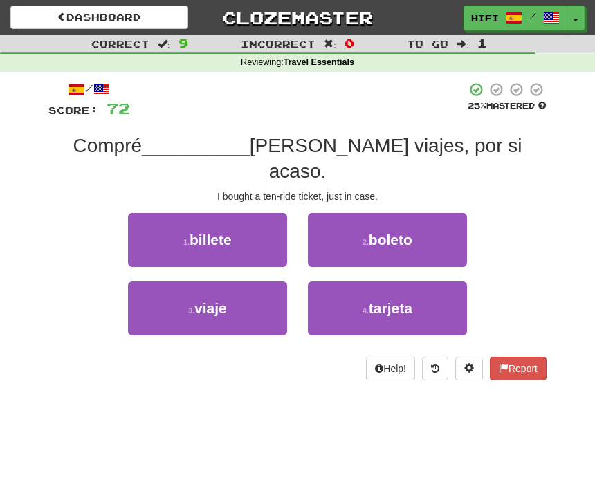
click at [253, 220] on button "1 . billete" at bounding box center [207, 240] width 159 height 54
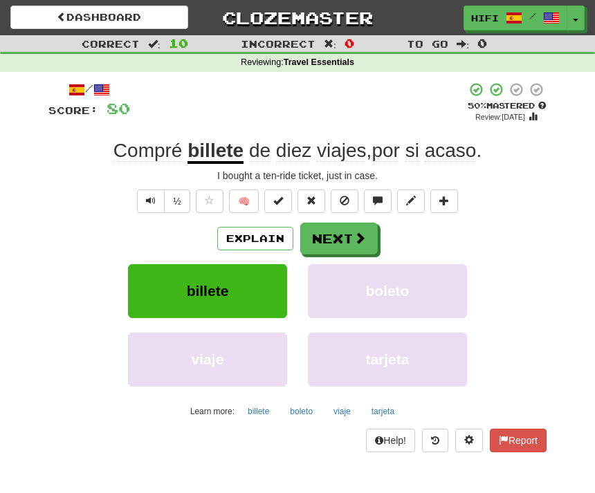
click at [351, 234] on button "Next" at bounding box center [339, 239] width 78 height 32
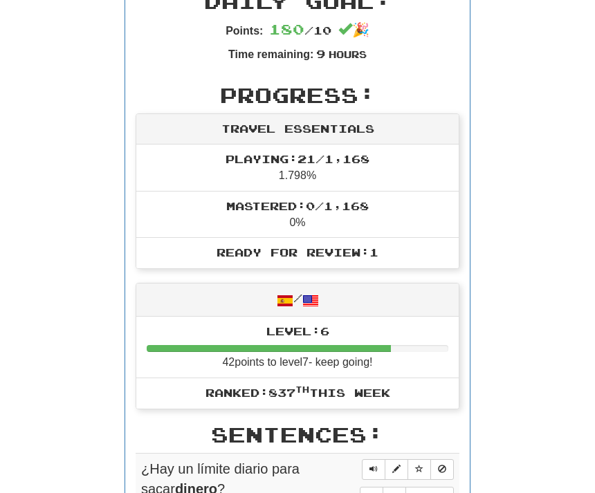
scroll to position [482, 0]
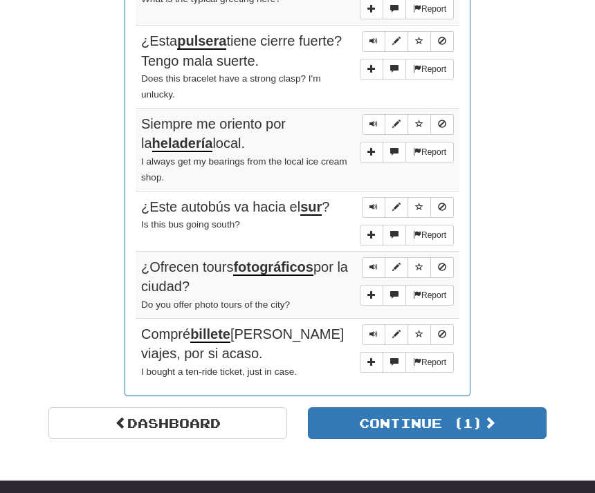
click at [410, 408] on button "Continue ( 1 )" at bounding box center [427, 424] width 239 height 32
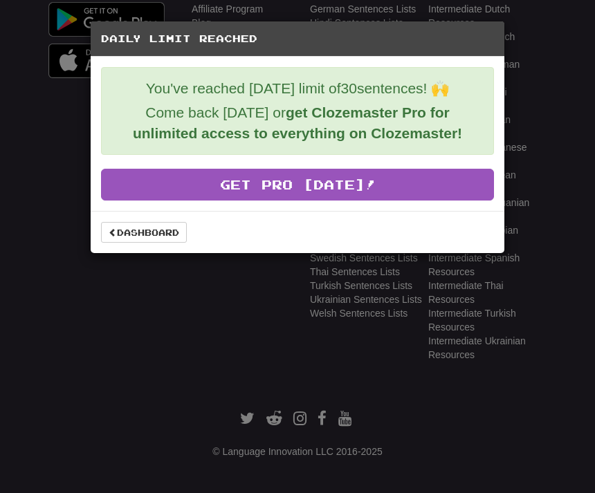
scroll to position [633, 0]
